Goal: Information Seeking & Learning: Learn about a topic

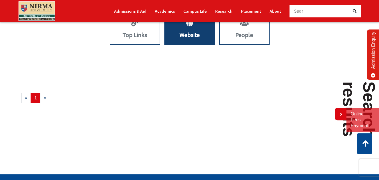
scroll to position [191, 0]
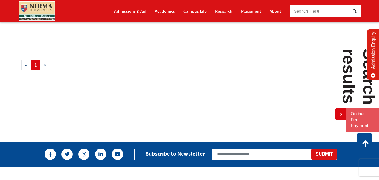
drag, startPoint x: 375, startPoint y: 52, endPoint x: 372, endPoint y: 53, distance: 3.3
click at [374, 52] on link "Admission Enquiry" at bounding box center [372, 54] width 13 height 50
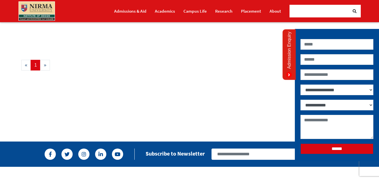
click at [204, 91] on section "Search results « 1 »" at bounding box center [189, 83] width 379 height 115
click at [352, 87] on select "**********" at bounding box center [336, 89] width 73 height 11
click at [230, 107] on section "Search results « 1 »" at bounding box center [189, 83] width 379 height 115
click at [289, 74] on icon at bounding box center [289, 75] width 6 height 6
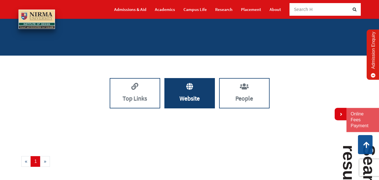
scroll to position [0, 0]
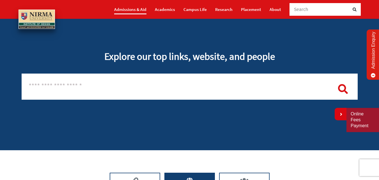
click at [143, 8] on link "Admissions & Aid" at bounding box center [130, 9] width 32 height 10
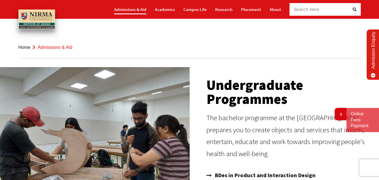
click at [127, 9] on link "Admissions & Aid" at bounding box center [130, 9] width 32 height 10
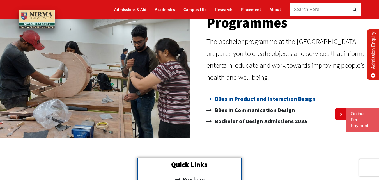
scroll to position [84, 0]
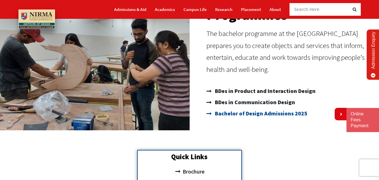
click at [262, 113] on span "Bachelor of Design Admissions 2025" at bounding box center [260, 113] width 94 height 11
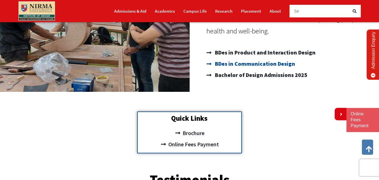
scroll to position [168, 0]
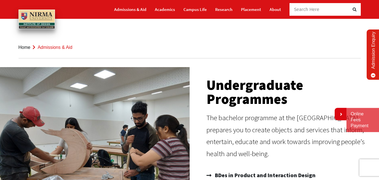
click at [372, 62] on link "Admission Enquiry" at bounding box center [372, 54] width 13 height 50
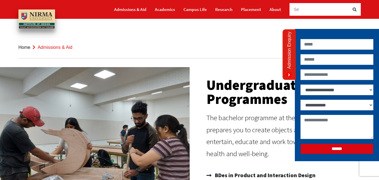
click at [224, 46] on ol "Home Admissions & Aid" at bounding box center [189, 47] width 342 height 22
click at [42, 21] on img at bounding box center [36, 19] width 36 height 19
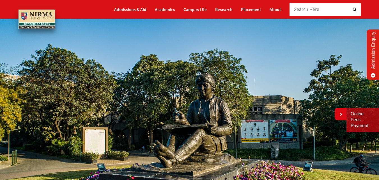
scroll to position [328, 0]
click at [373, 58] on link "Admission Enquiry" at bounding box center [372, 54] width 13 height 50
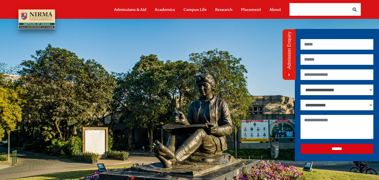
click at [193, 71] on img at bounding box center [189, 124] width 379 height 213
click at [291, 57] on link "Admission Enquiry" at bounding box center [288, 54] width 13 height 50
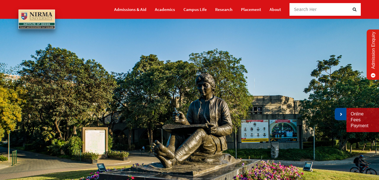
click at [341, 112] on icon at bounding box center [339, 114] width 3 height 4
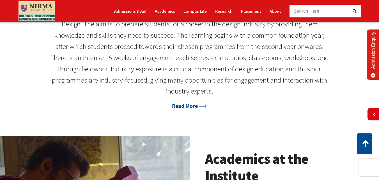
scroll to position [448, 0]
